Goal: Task Accomplishment & Management: Use online tool/utility

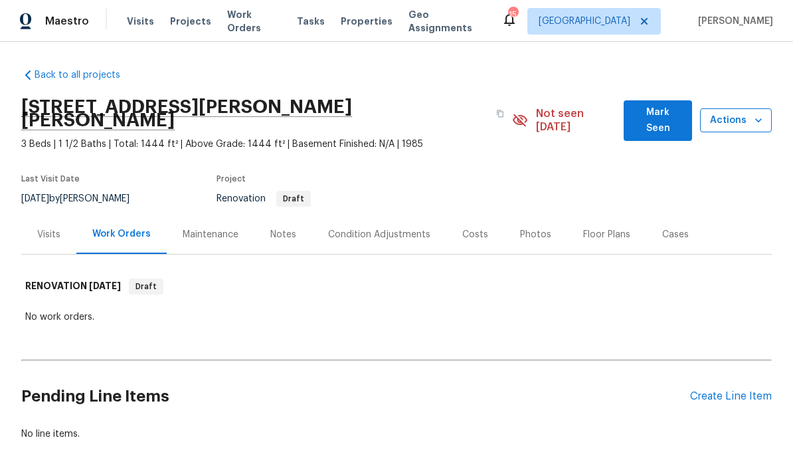
click at [553, 116] on span "Actions" at bounding box center [736, 120] width 50 height 17
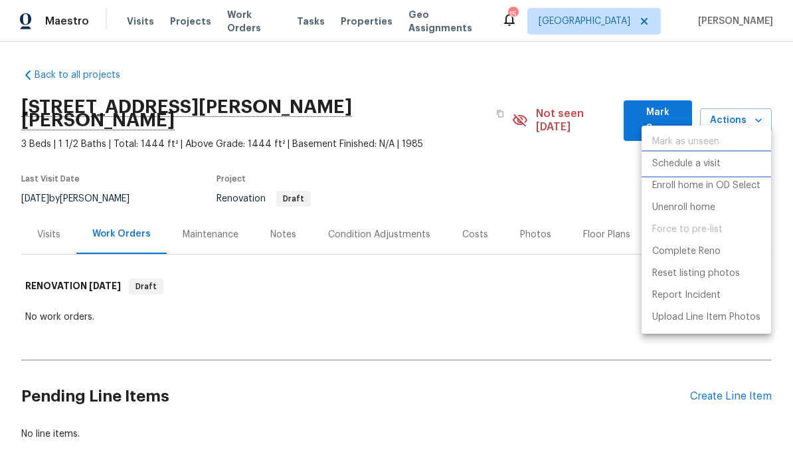
click at [553, 169] on p "Schedule a visit" at bounding box center [686, 164] width 68 height 14
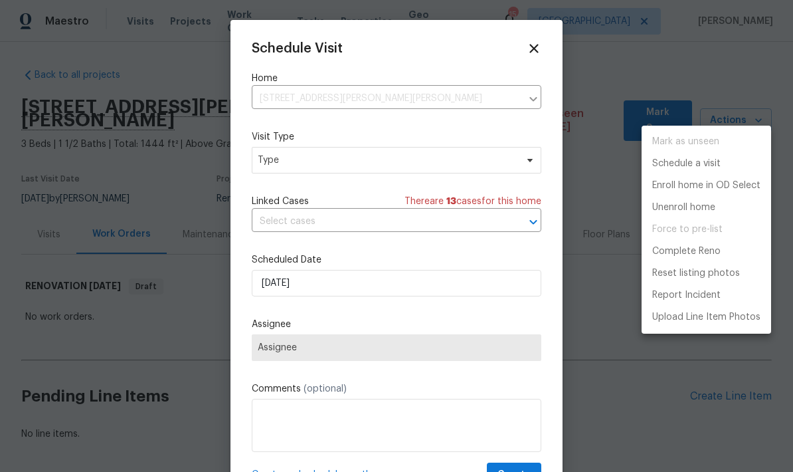
click at [293, 162] on div at bounding box center [396, 236] width 793 height 472
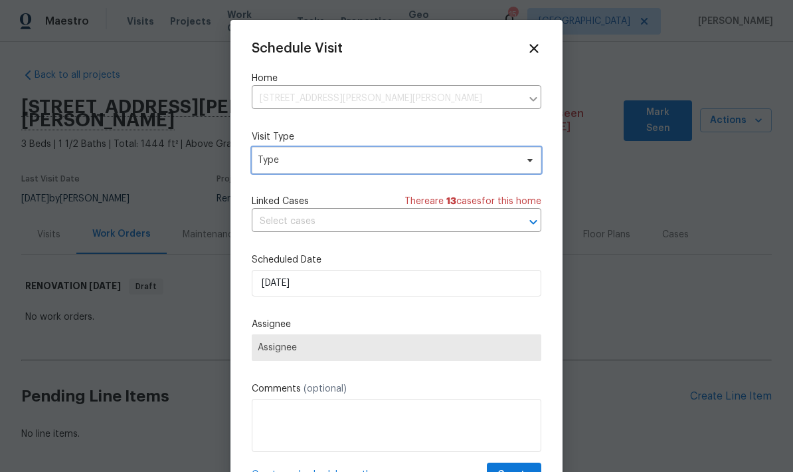
click at [282, 163] on span "Type" at bounding box center [387, 159] width 258 height 13
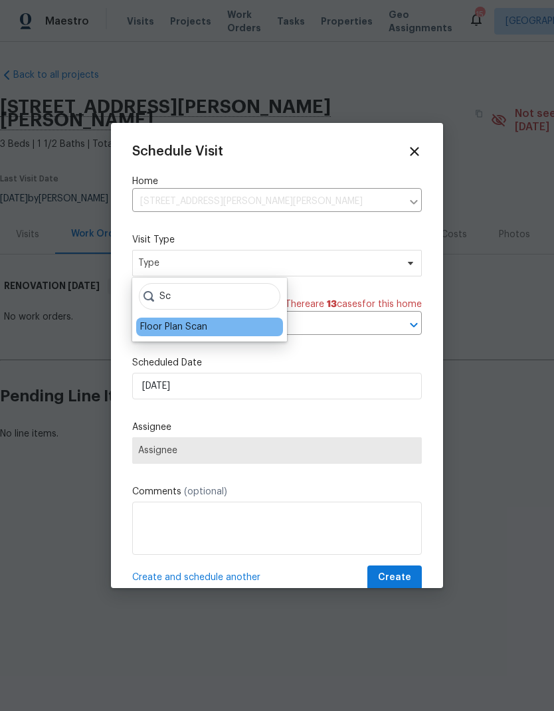
type input "Sc"
click at [165, 325] on div "Floor Plan Scan" at bounding box center [173, 326] width 67 height 13
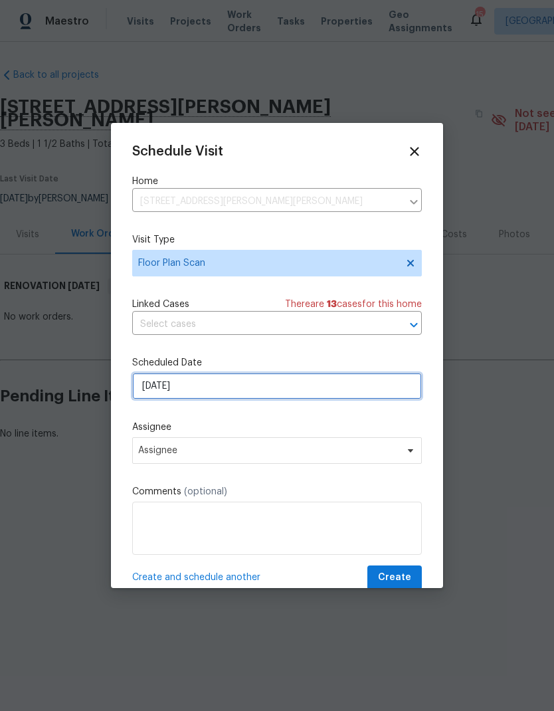
click at [207, 390] on input "[DATE]" at bounding box center [277, 386] width 290 height 27
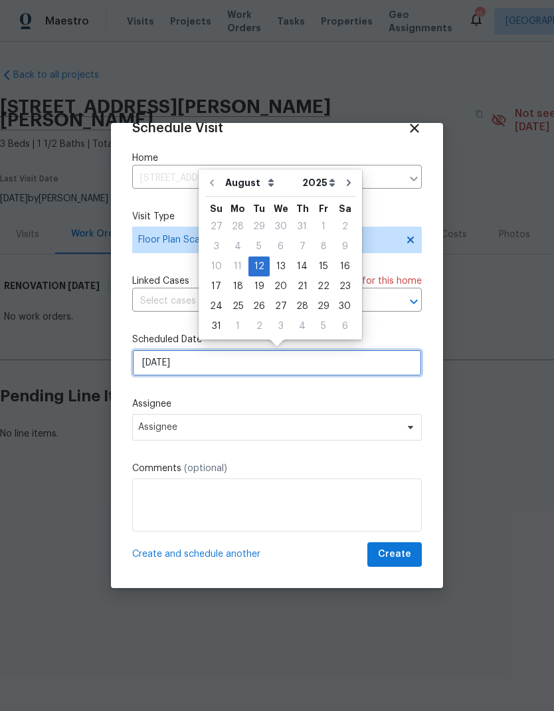
scroll to position [26, 0]
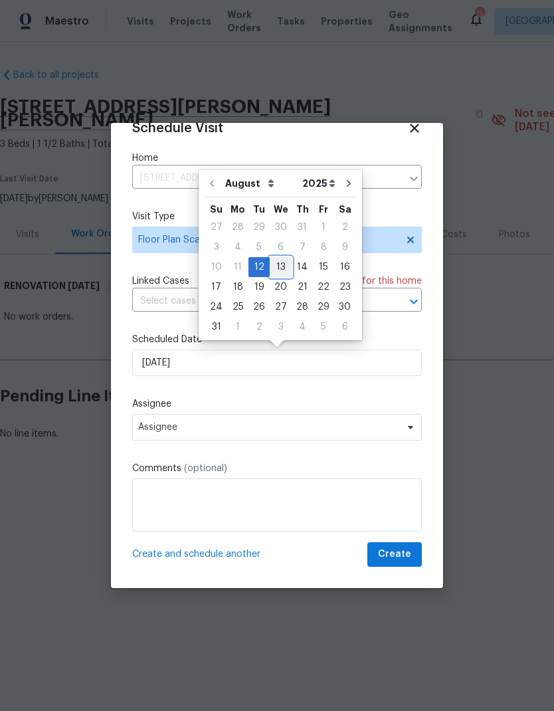
click at [278, 266] on div "13" at bounding box center [281, 267] width 22 height 19
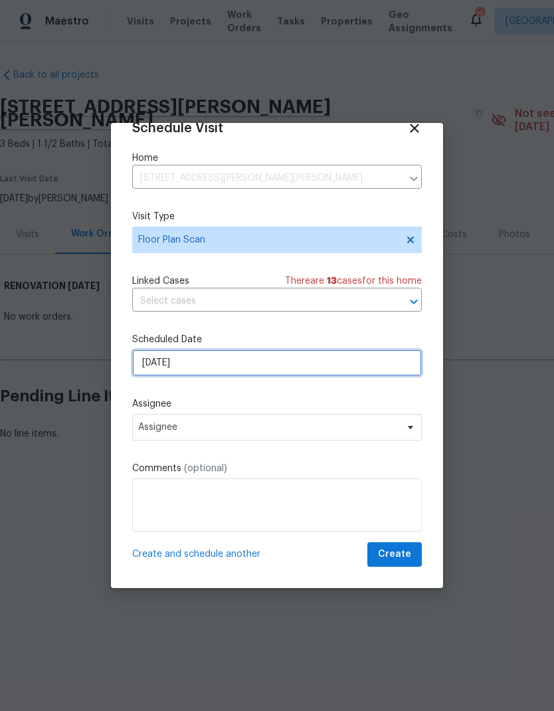
click at [187, 363] on input "[DATE]" at bounding box center [277, 362] width 290 height 27
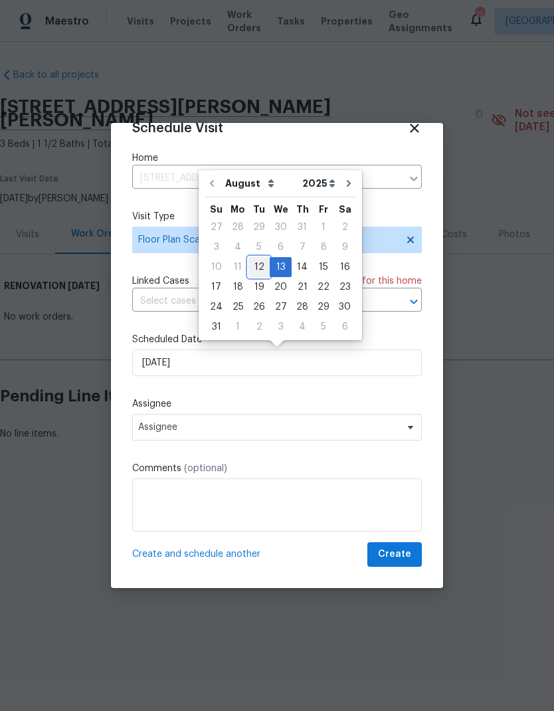
click at [254, 272] on div "12" at bounding box center [258, 267] width 21 height 19
type input "[DATE]"
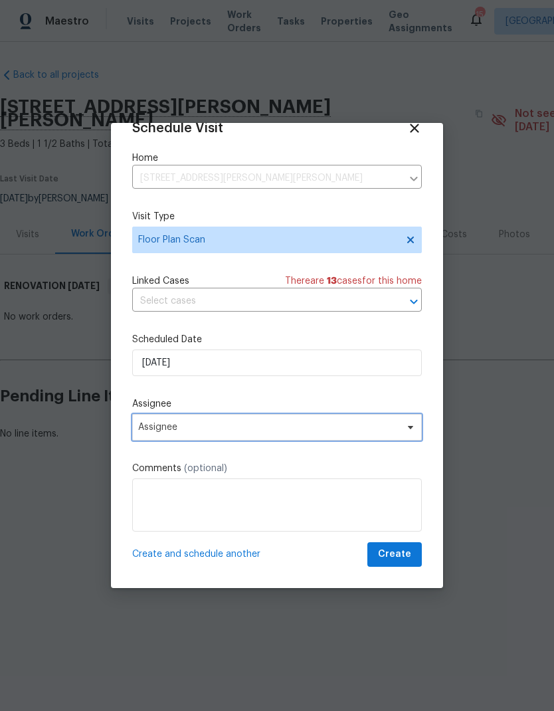
click at [146, 431] on span "Assignee" at bounding box center [268, 427] width 260 height 11
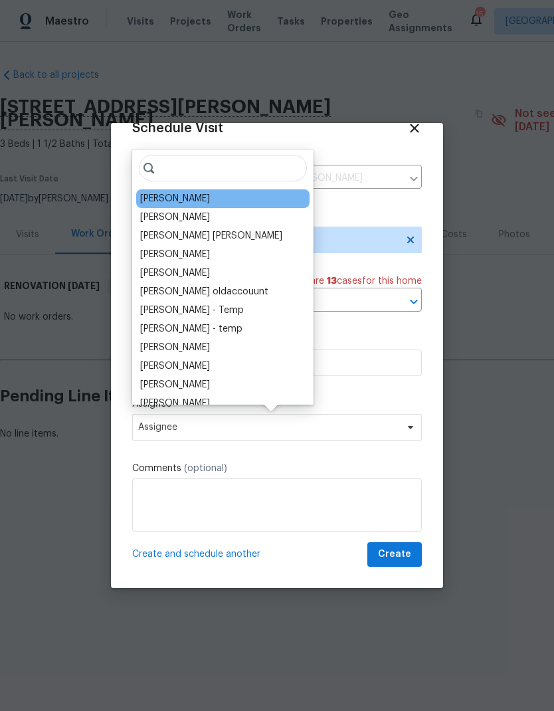
click at [153, 199] on div "[PERSON_NAME]" at bounding box center [175, 198] width 70 height 13
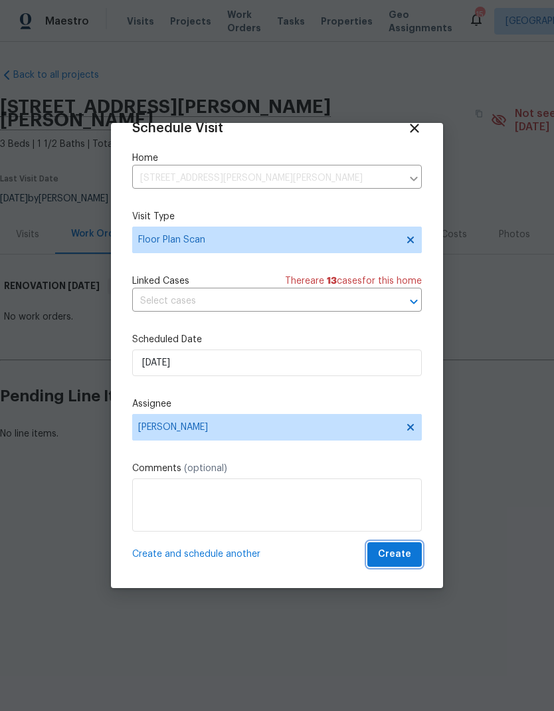
click at [391, 553] on span "Create" at bounding box center [394, 554] width 33 height 17
